Goal: Download file/media

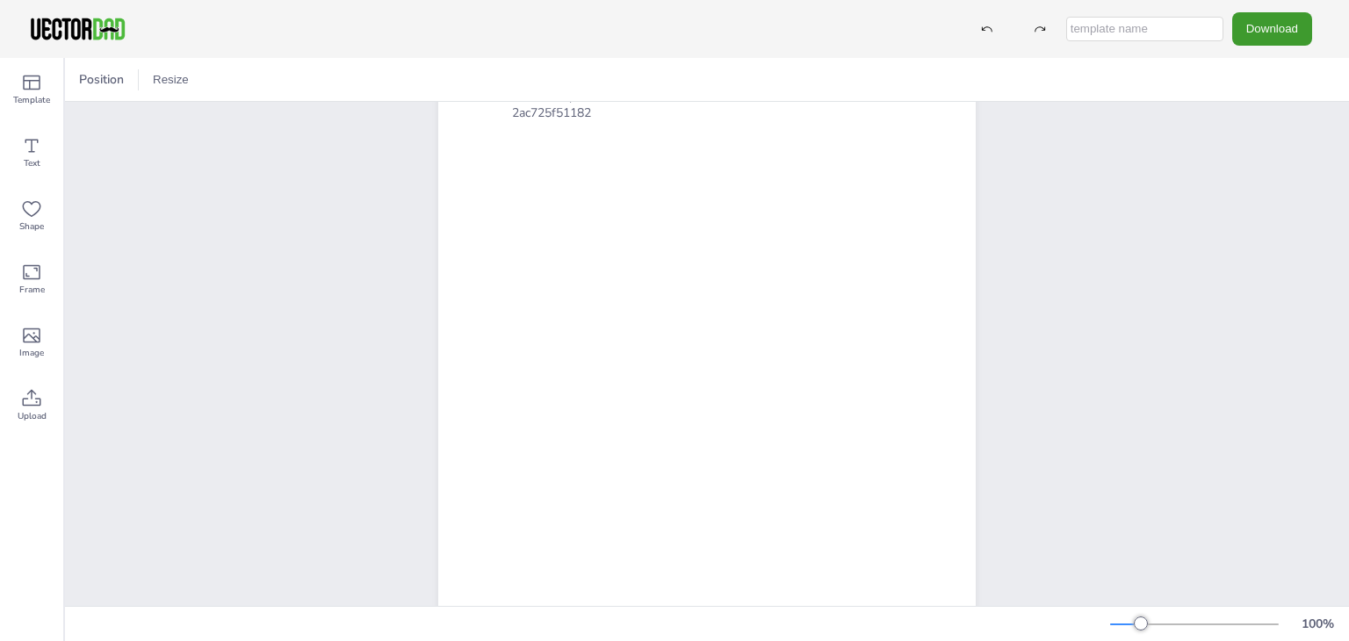
scroll to position [191, 0]
click at [1264, 31] on button "Download" at bounding box center [1272, 28] width 80 height 32
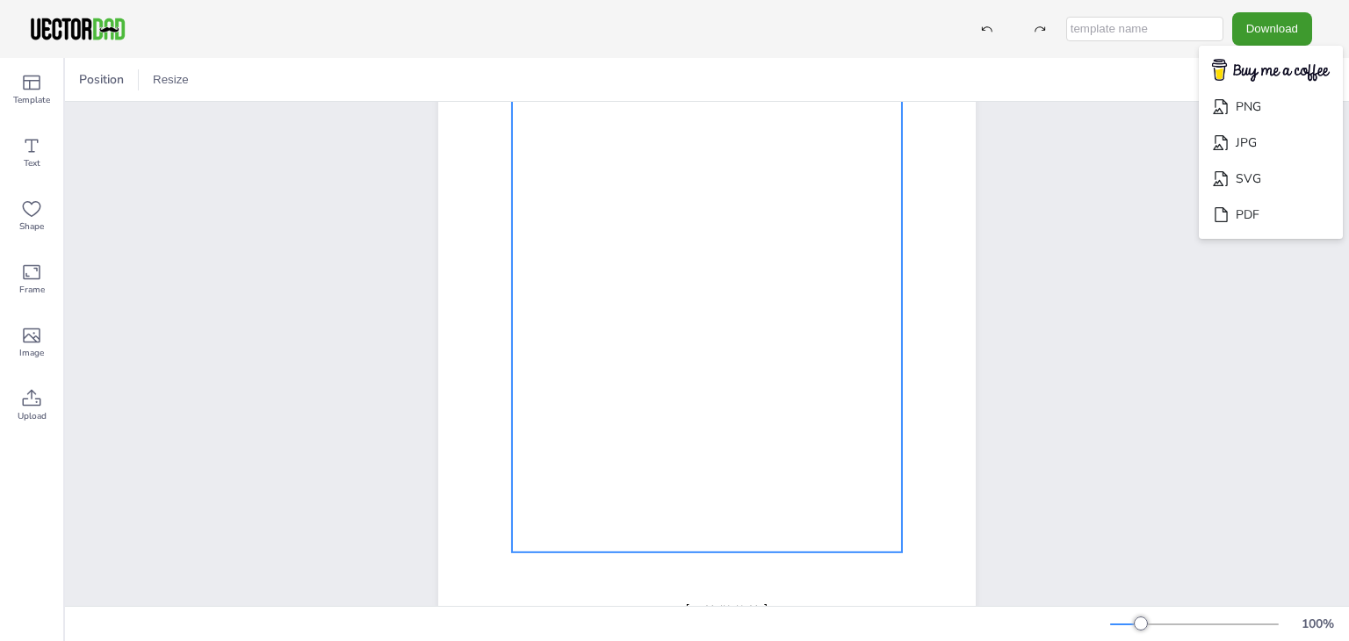
click at [569, 537] on div at bounding box center [707, 295] width 390 height 515
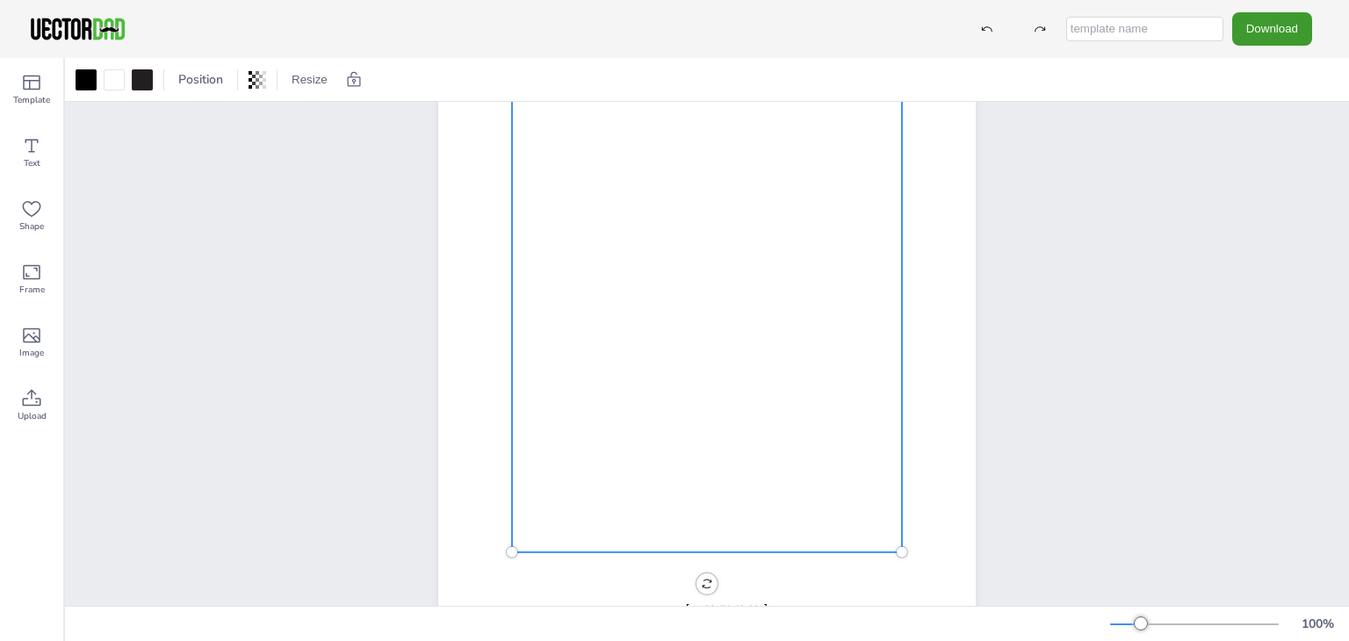
click at [569, 537] on div at bounding box center [707, 295] width 390 height 515
click at [1265, 40] on button "Download" at bounding box center [1272, 28] width 80 height 32
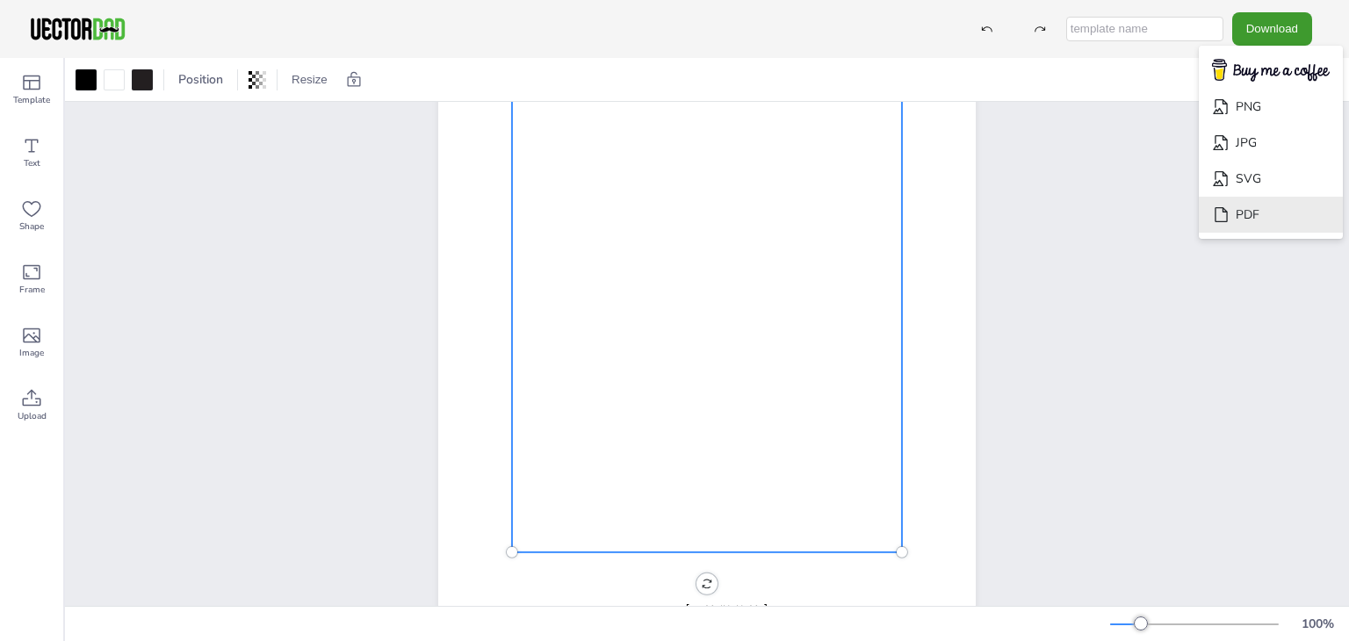
click at [1267, 207] on li "PDF" at bounding box center [1271, 215] width 144 height 36
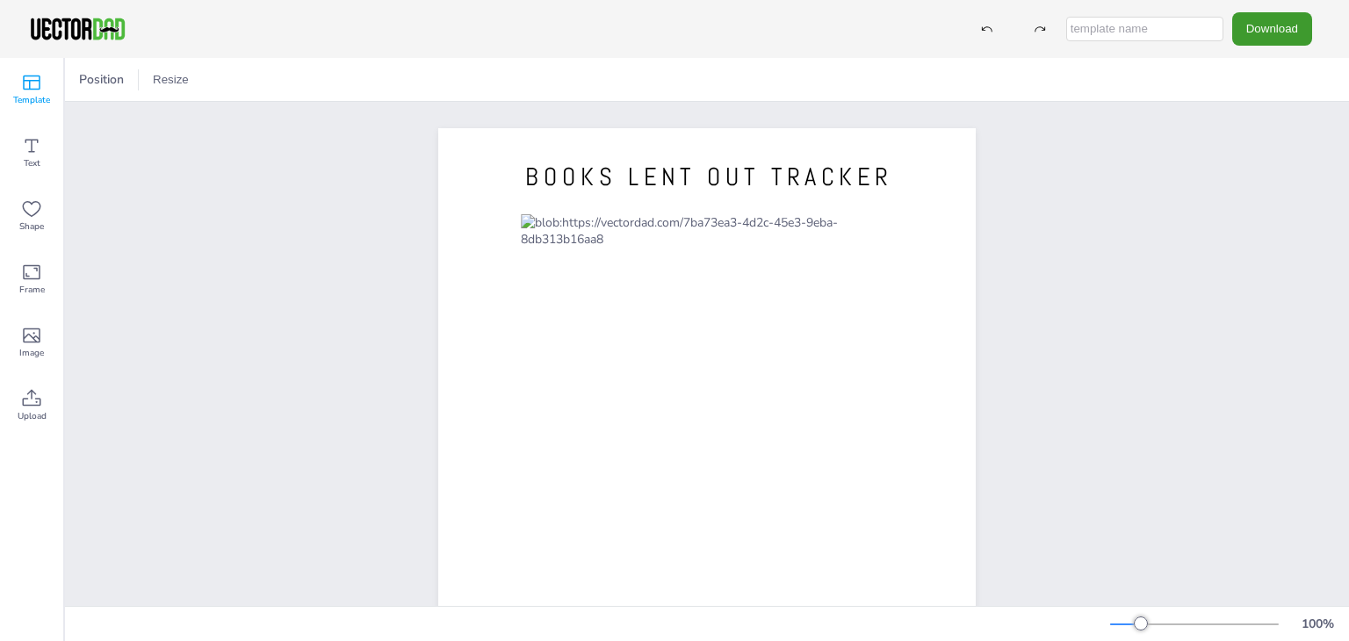
click at [25, 96] on span "Template" at bounding box center [31, 100] width 37 height 14
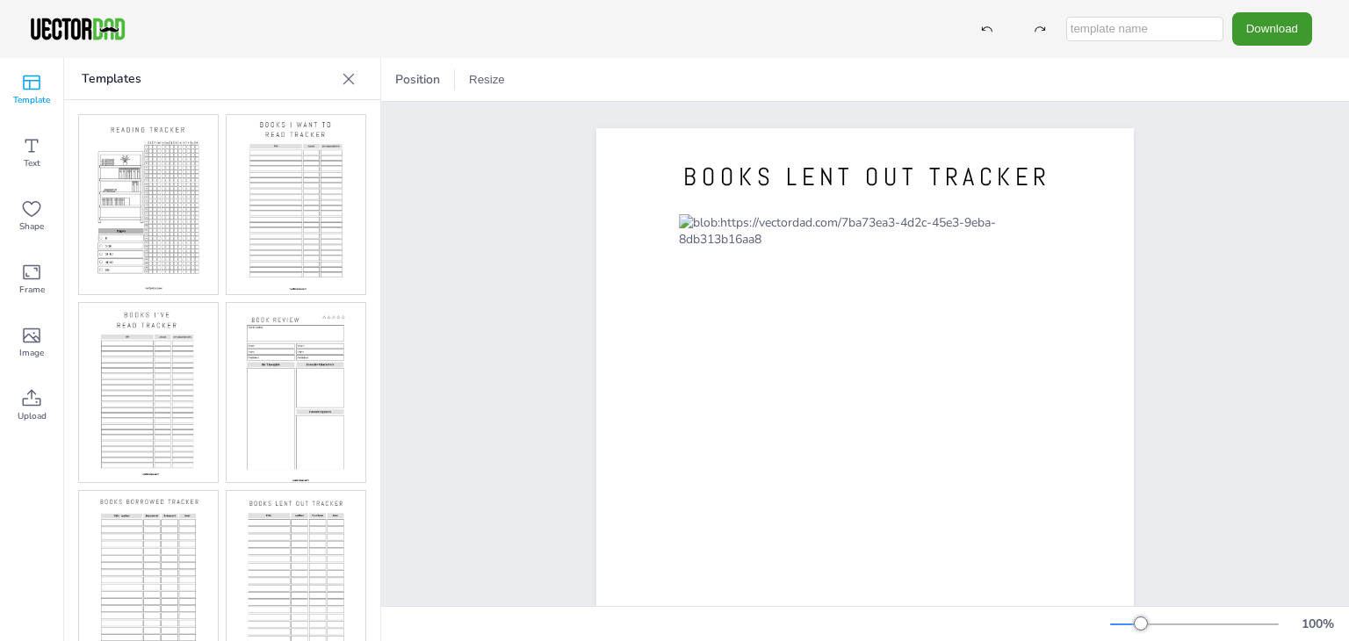
click at [239, 177] on img at bounding box center [296, 204] width 139 height 179
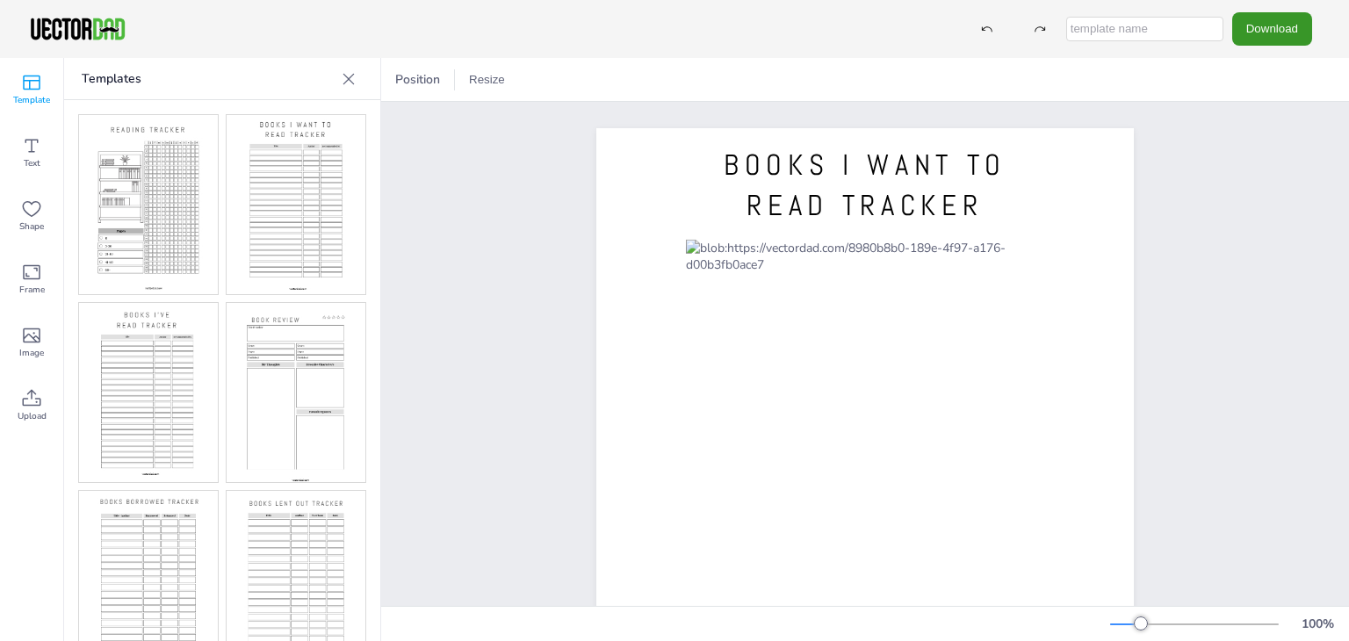
click at [1272, 31] on button "Download" at bounding box center [1272, 28] width 80 height 32
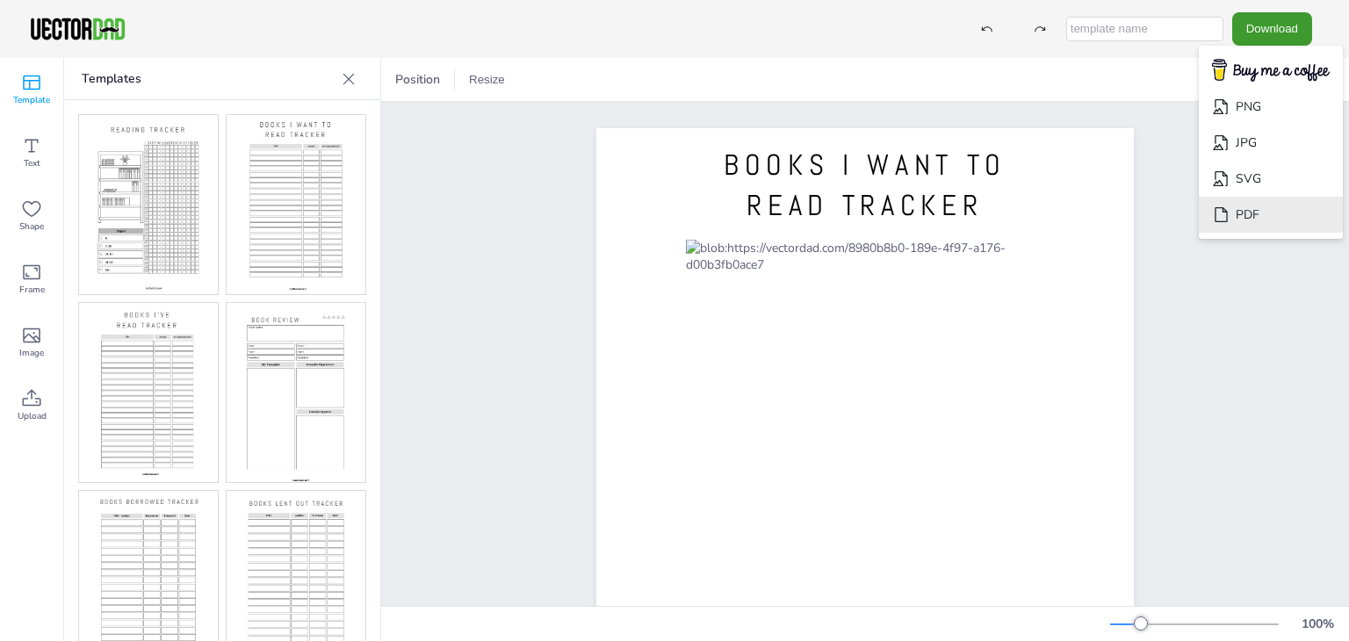
click at [1295, 220] on li "PDF" at bounding box center [1271, 215] width 144 height 36
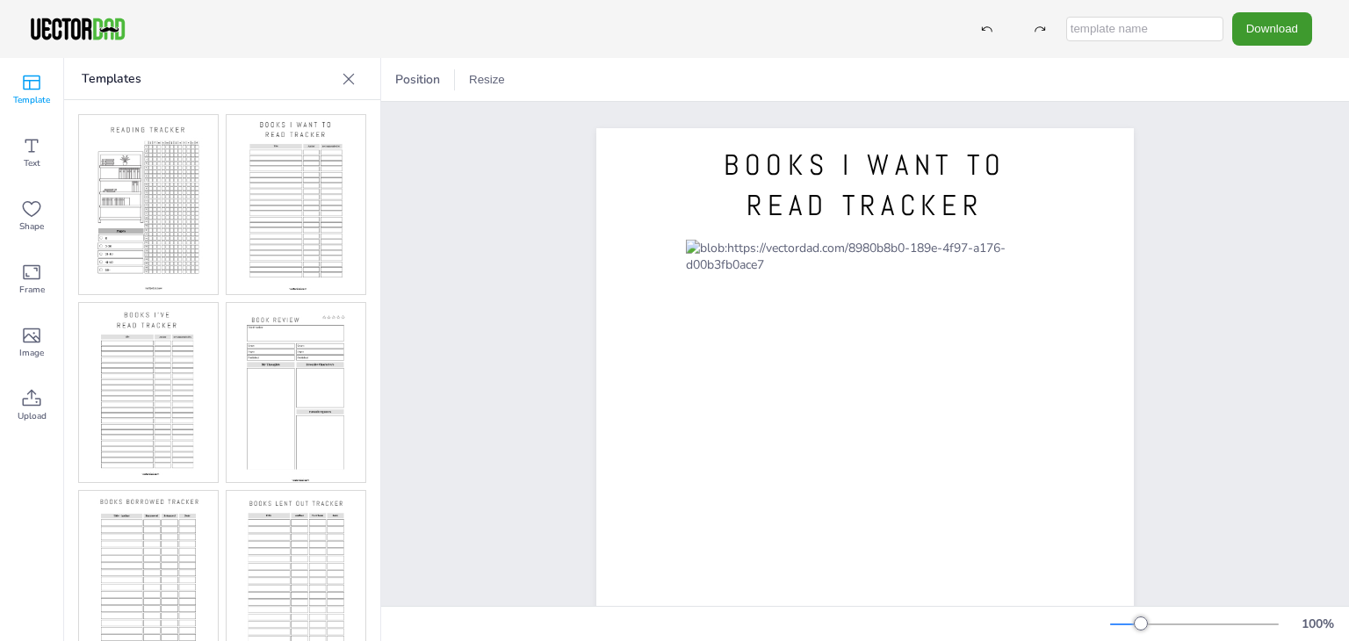
click at [306, 314] on img at bounding box center [296, 392] width 139 height 179
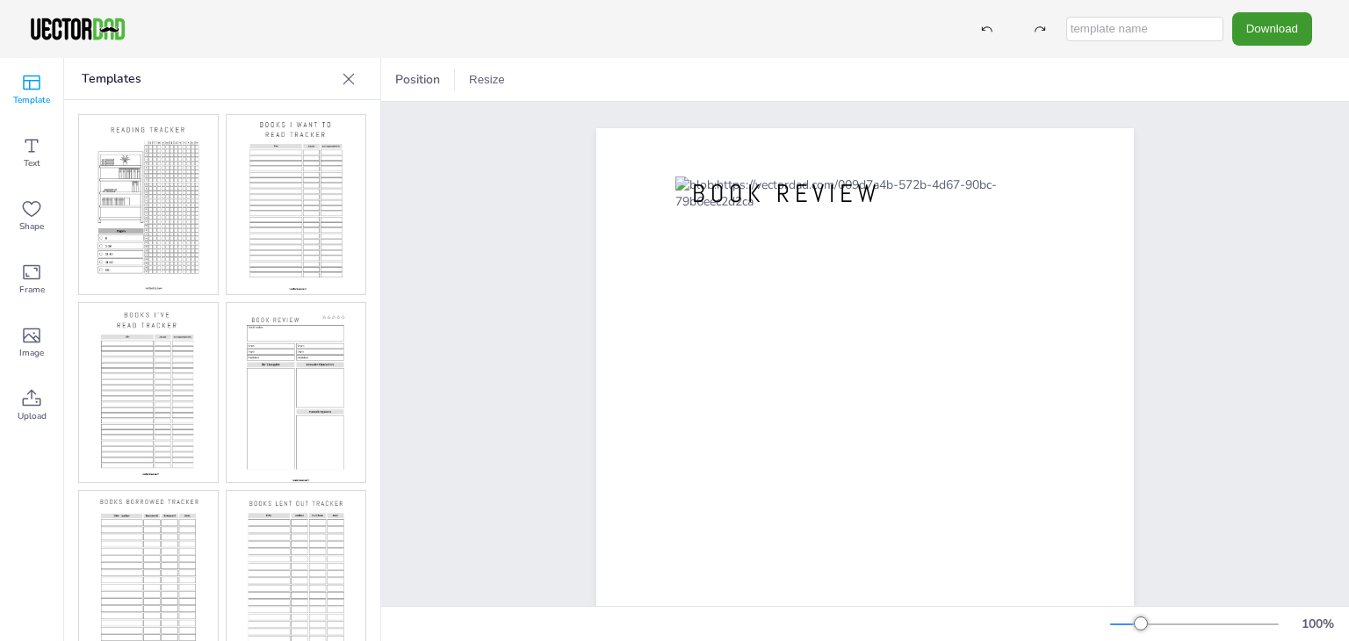
click at [160, 370] on img at bounding box center [148, 392] width 139 height 179
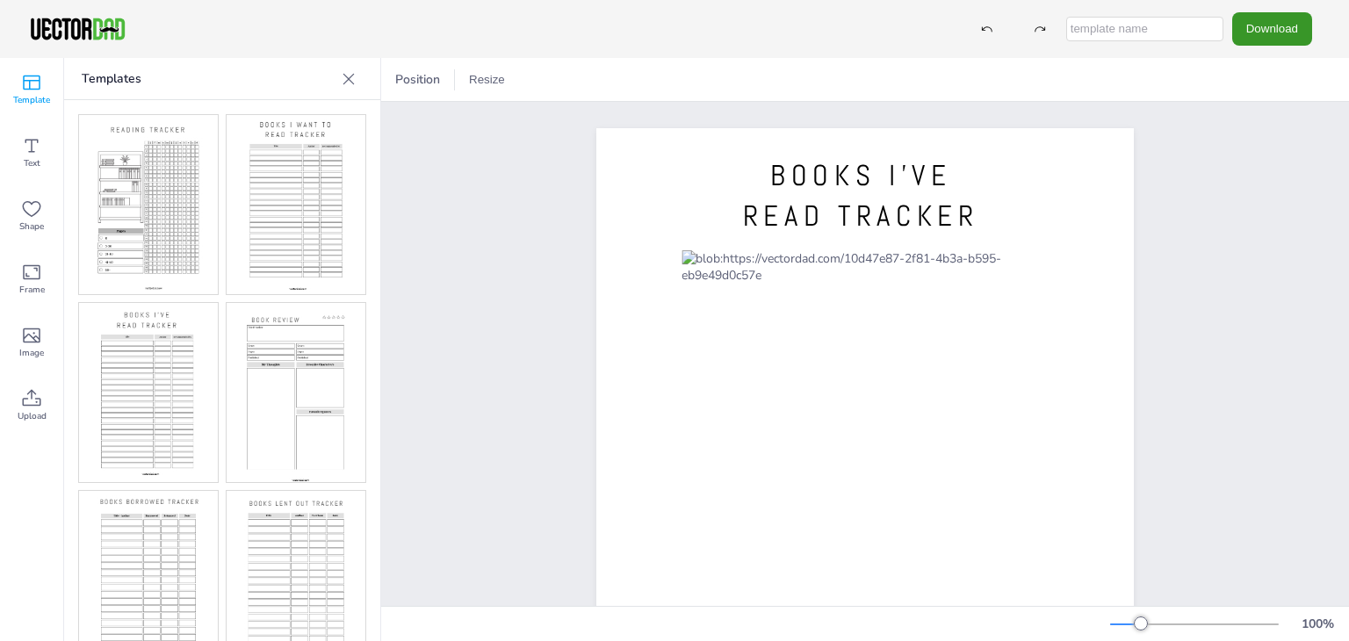
click at [1281, 42] on button "Download" at bounding box center [1272, 28] width 80 height 32
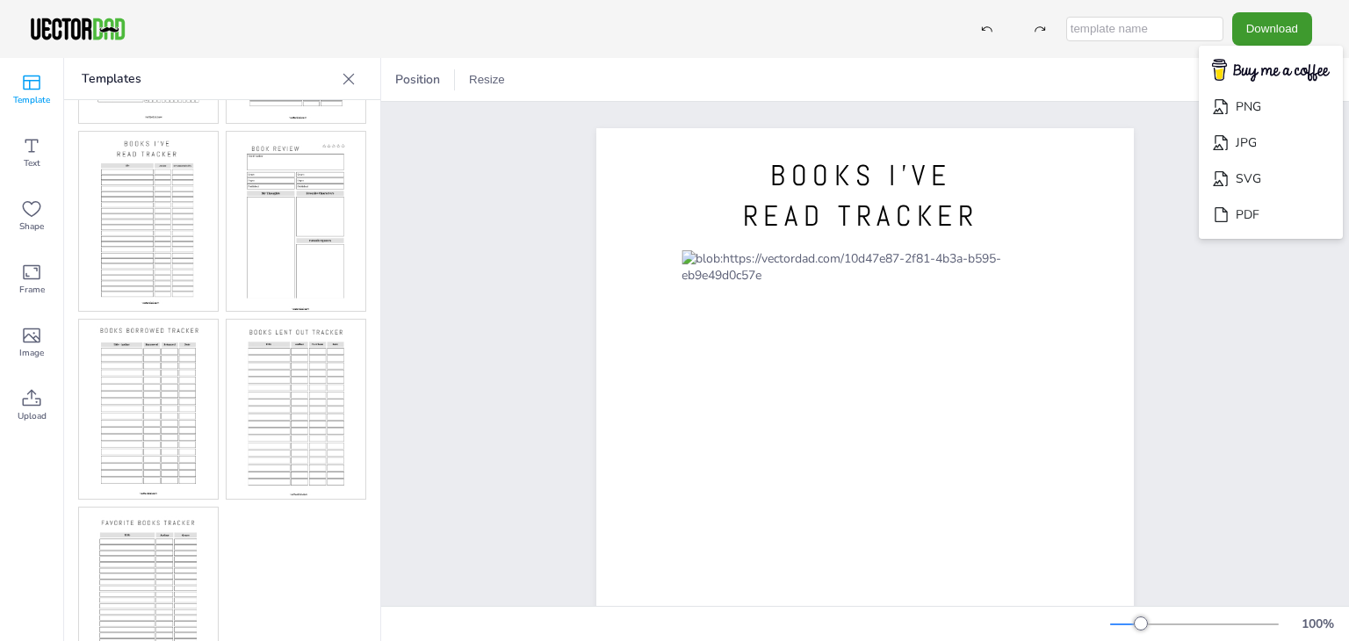
scroll to position [197, 0]
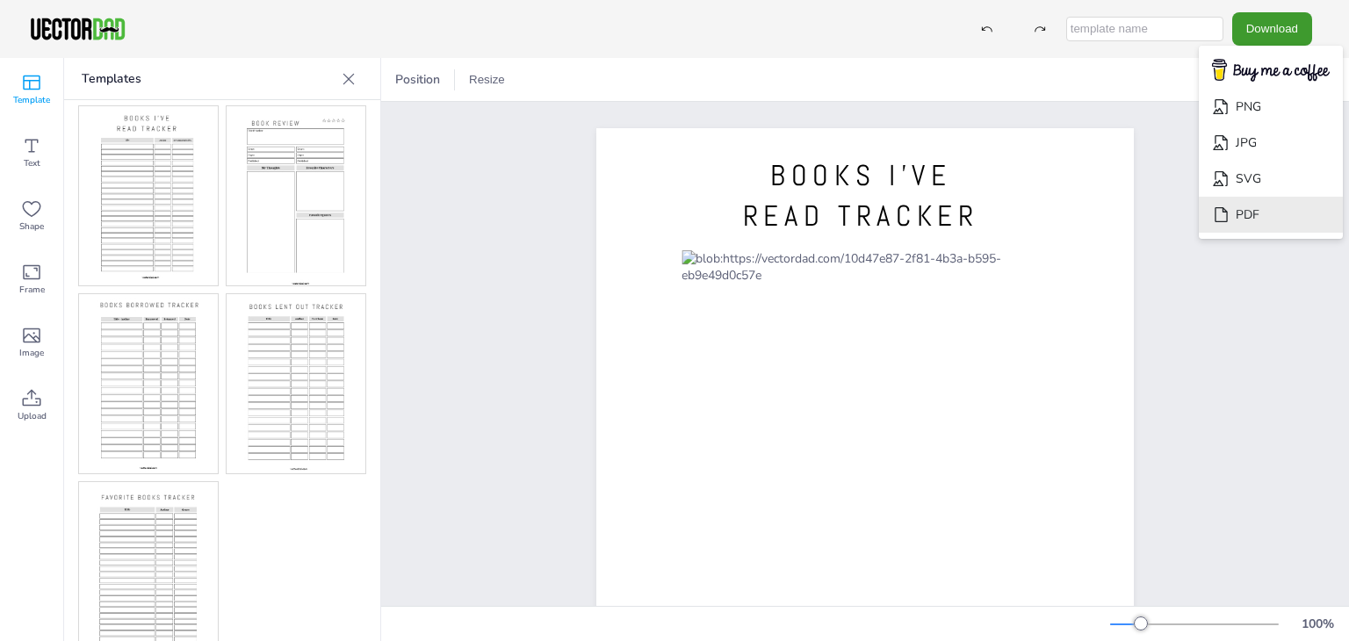
click at [1260, 229] on li "PDF" at bounding box center [1271, 215] width 144 height 36
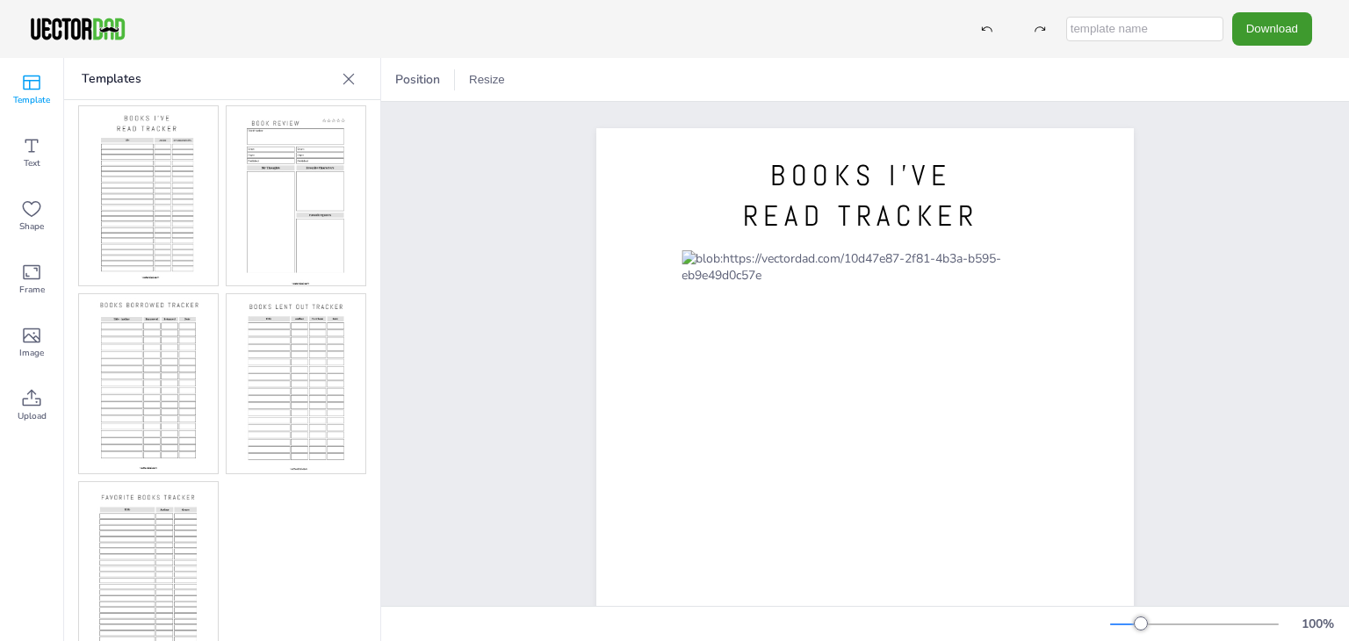
click at [121, 366] on img at bounding box center [148, 383] width 139 height 179
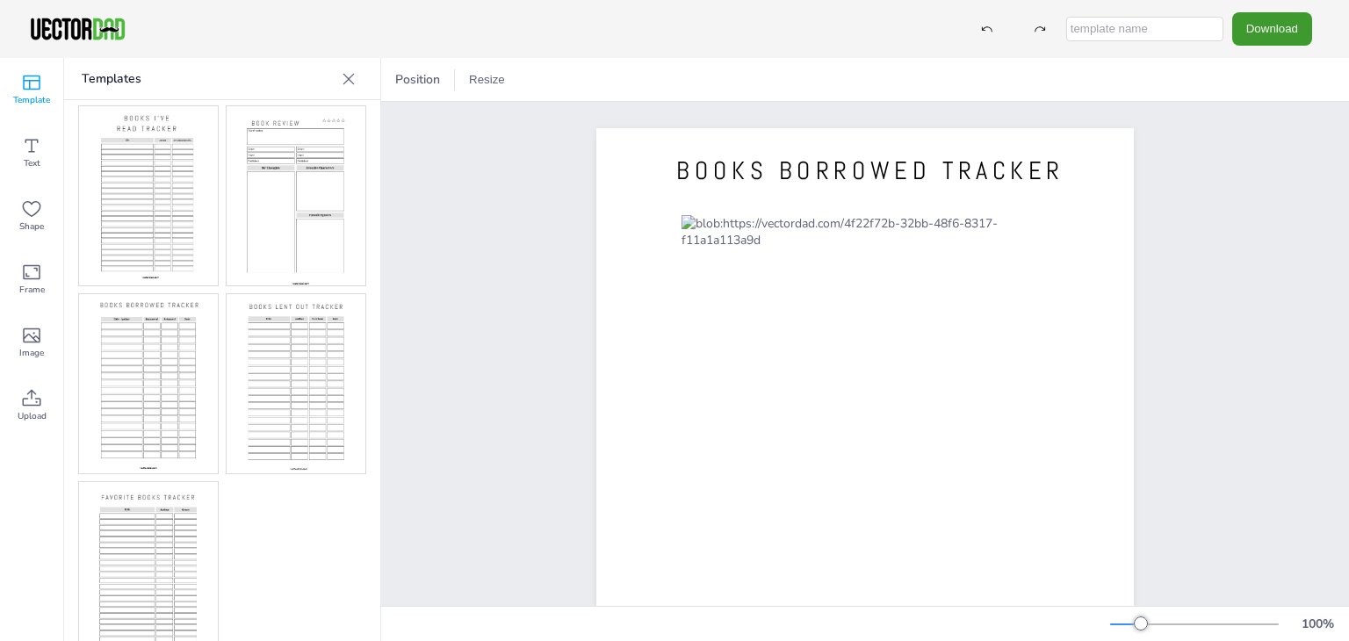
click at [155, 498] on img at bounding box center [148, 571] width 139 height 179
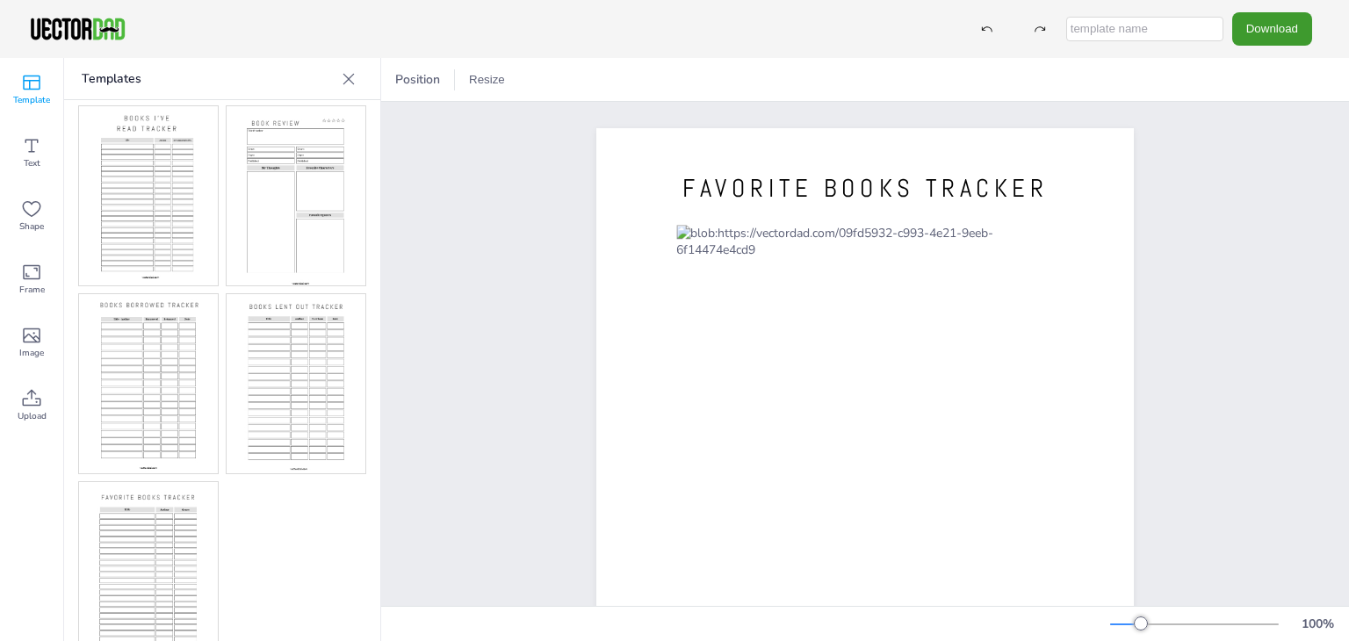
scroll to position [0, 0]
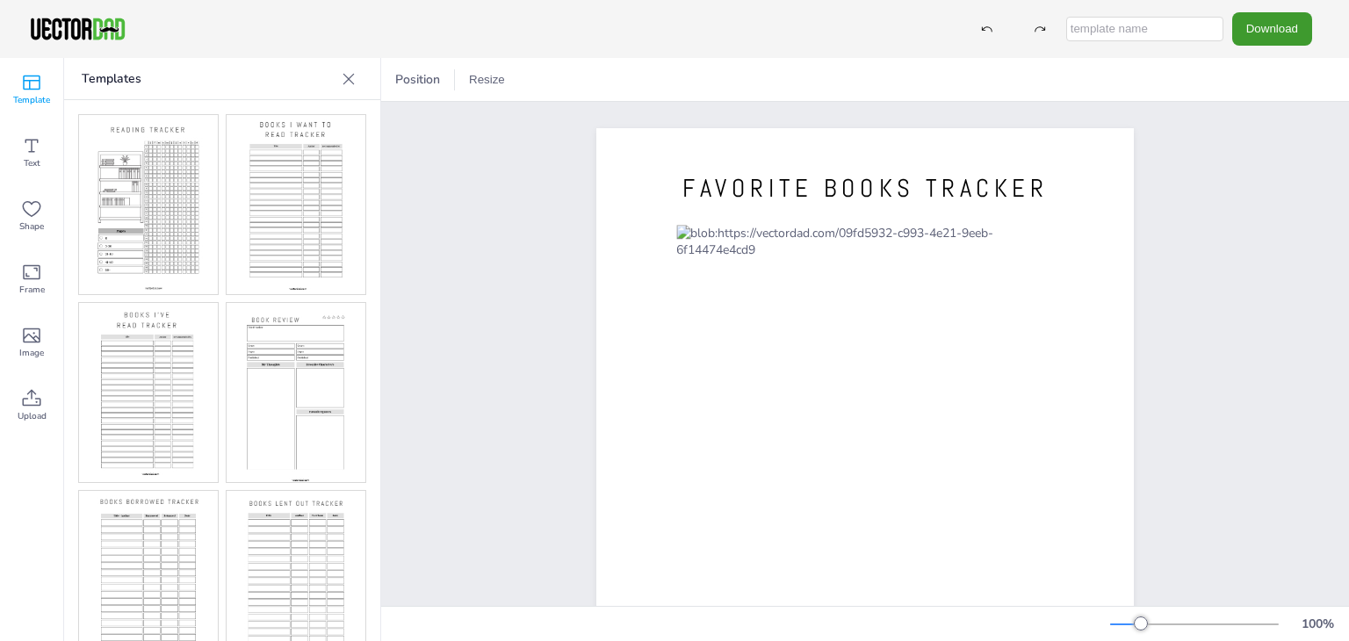
click at [129, 236] on img at bounding box center [148, 204] width 139 height 179
click at [47, 333] on div "Image" at bounding box center [31, 342] width 63 height 63
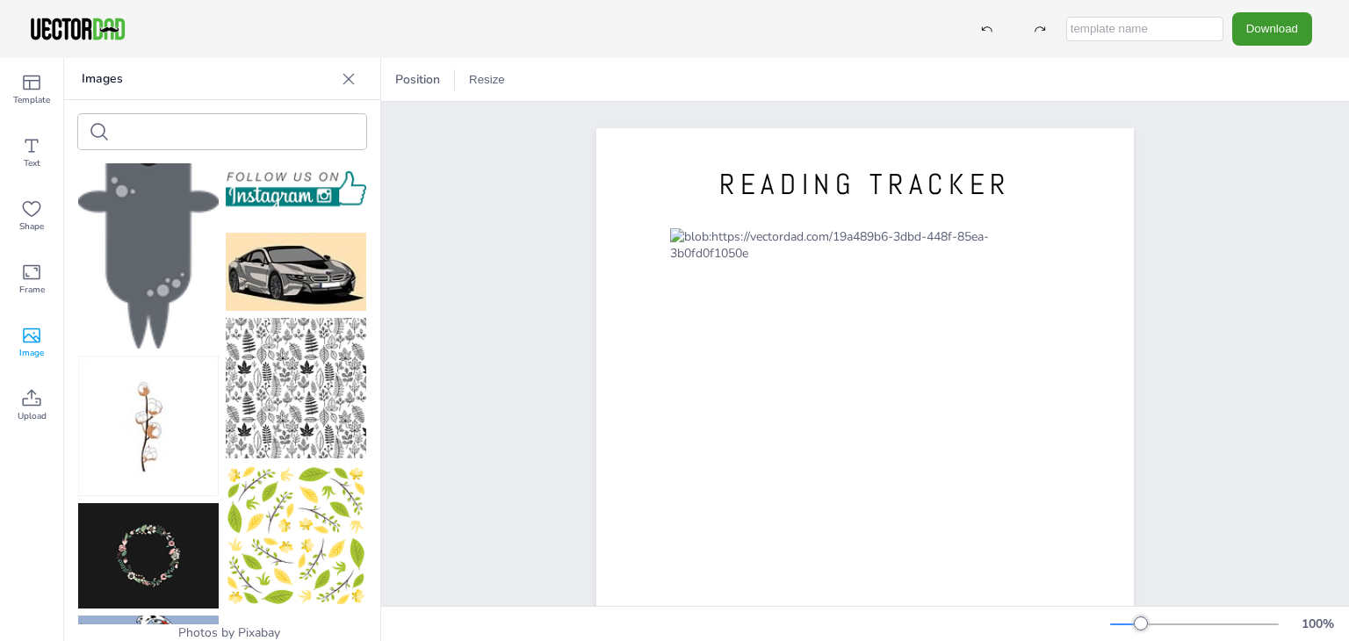
scroll to position [2038, 0]
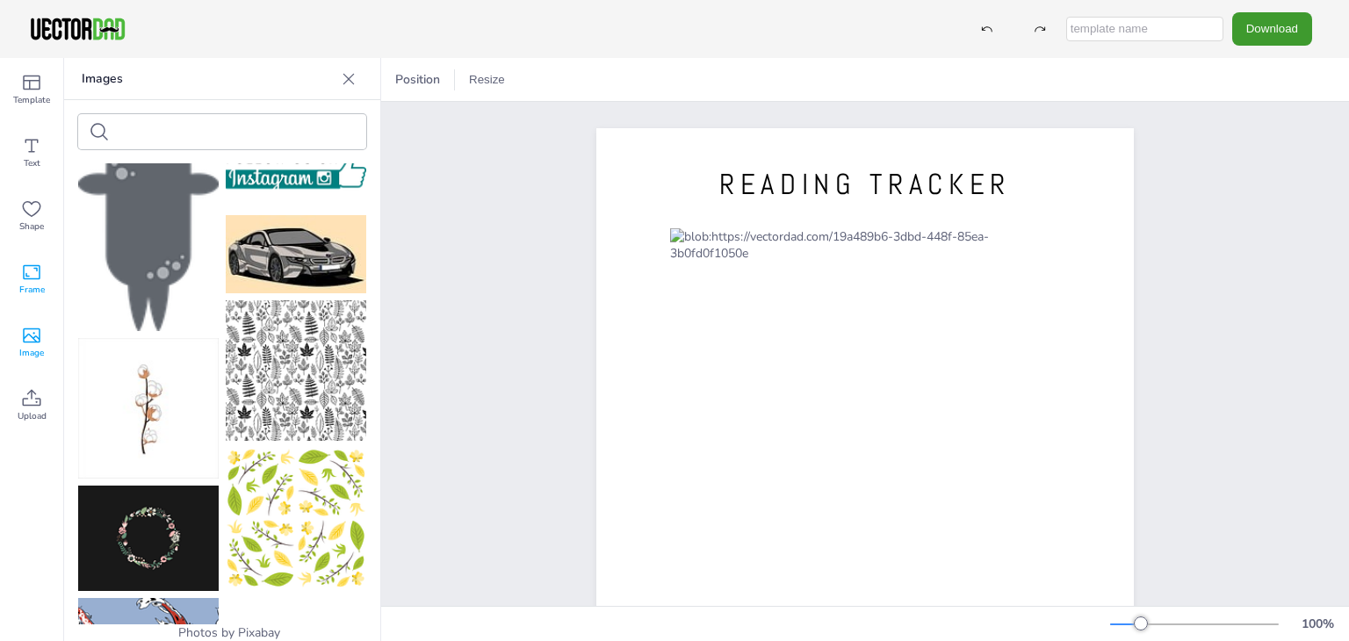
click at [25, 278] on icon at bounding box center [32, 272] width 18 height 15
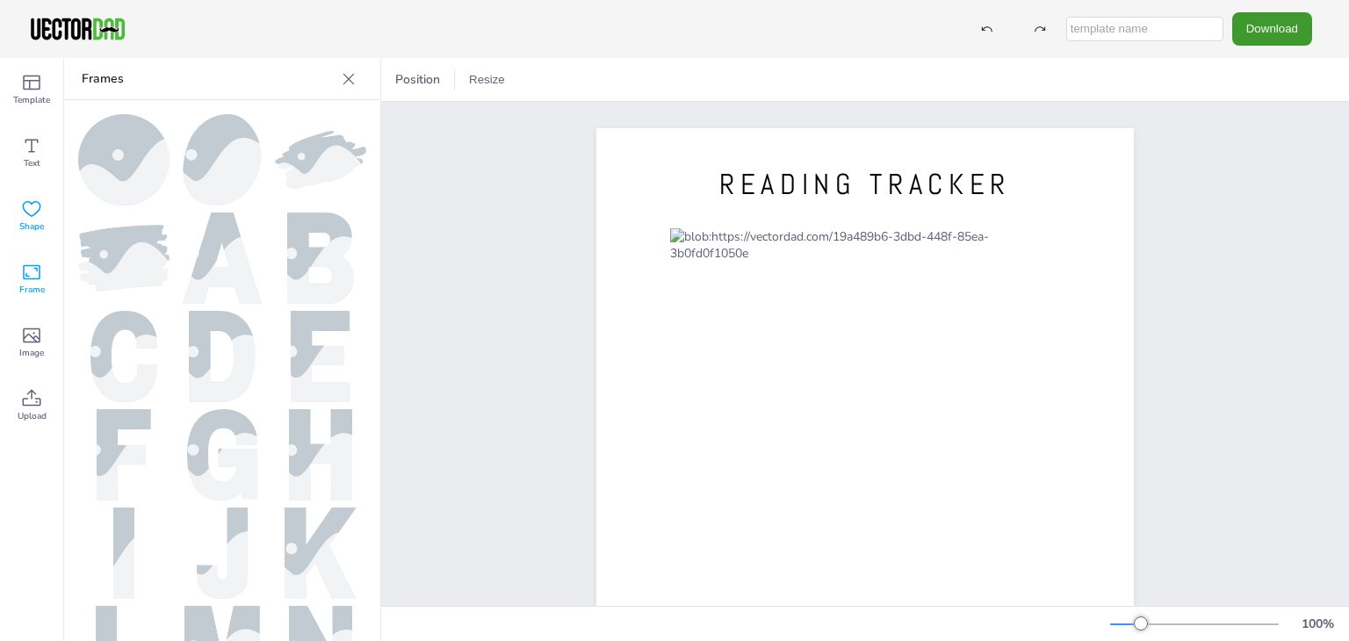
click at [39, 208] on icon at bounding box center [32, 209] width 18 height 16
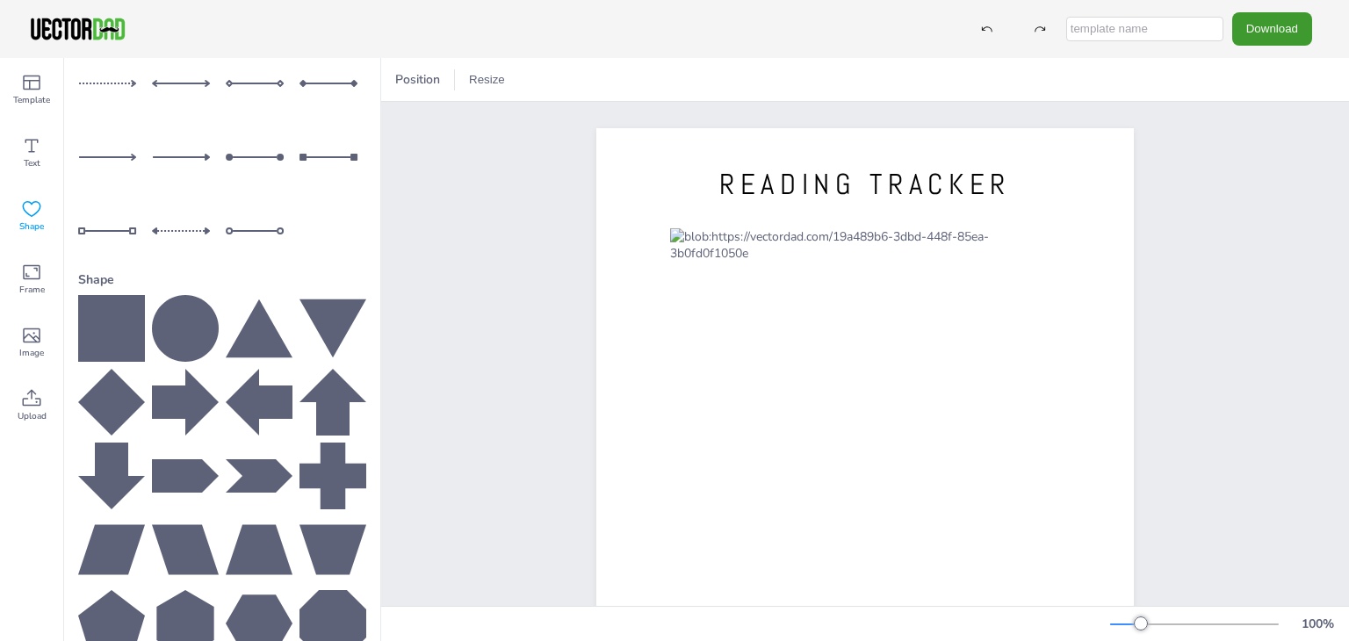
scroll to position [0, 0]
